Goal: Task Accomplishment & Management: Manage account settings

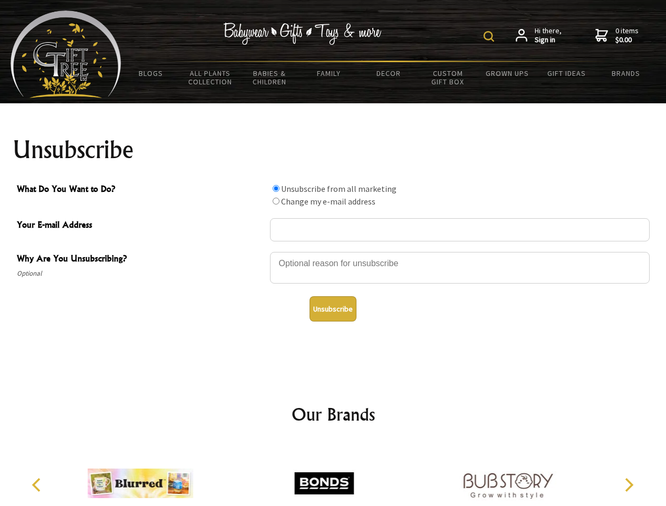
click at [490, 36] on img at bounding box center [488, 36] width 11 height 11
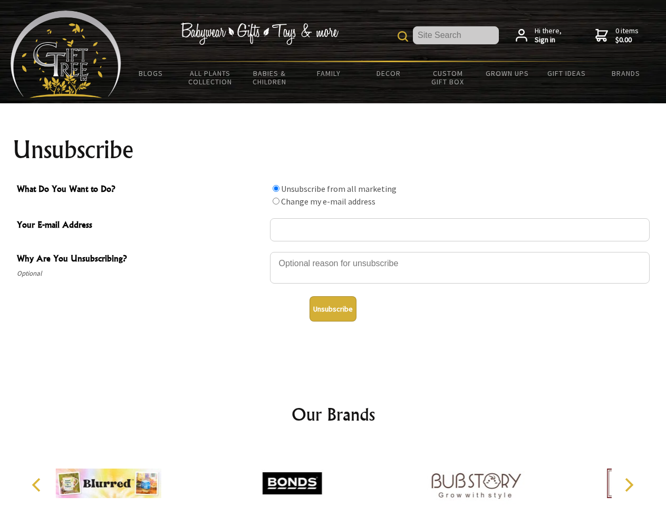
click at [333, 251] on div at bounding box center [460, 269] width 380 height 37
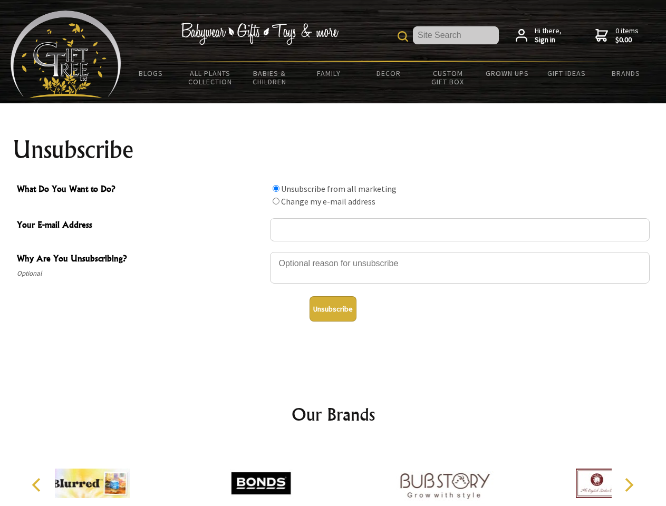
click at [276, 188] on input "What Do You Want to Do?" at bounding box center [276, 188] width 7 height 7
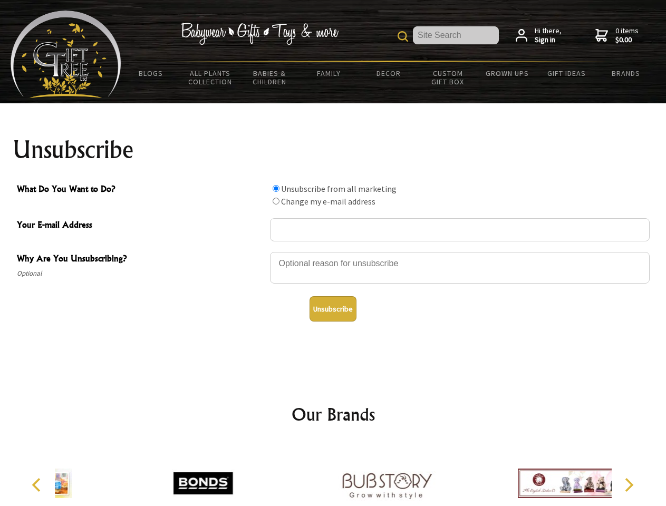
click at [276, 201] on input "What Do You Want to Do?" at bounding box center [276, 201] width 7 height 7
radio input "true"
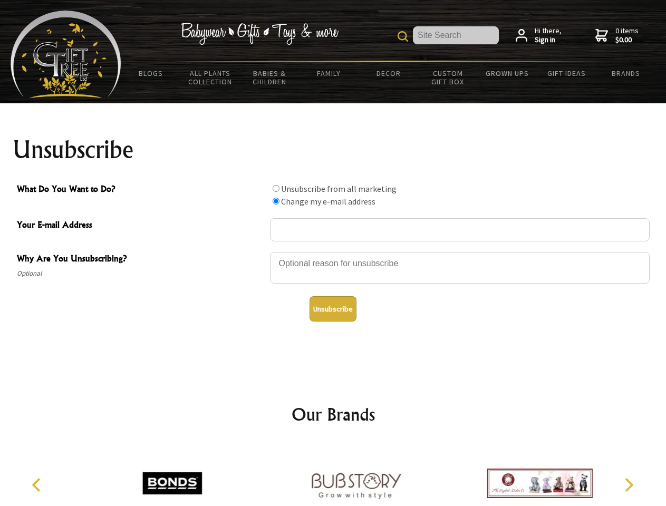
click at [333, 309] on button "Unsubscribe" at bounding box center [332, 308] width 47 height 25
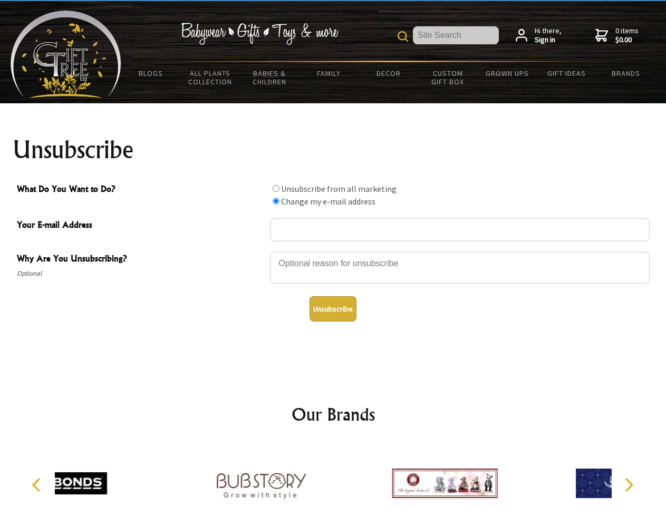
click at [38, 485] on icon "Previous" at bounding box center [38, 485] width 14 height 14
click at [628, 485] on icon "Next" at bounding box center [628, 485] width 14 height 14
